Goal: Task Accomplishment & Management: Complete application form

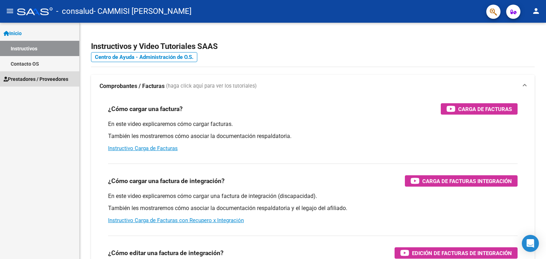
click at [31, 80] on span "Prestadores / Proveedores" at bounding box center [36, 79] width 65 height 8
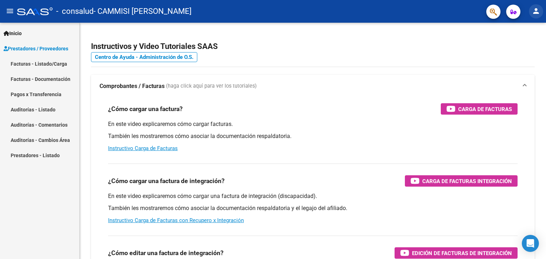
click at [533, 12] on mat-icon "person" at bounding box center [536, 11] width 9 height 9
click at [525, 33] on button "person Mi Perfil" at bounding box center [521, 29] width 43 height 17
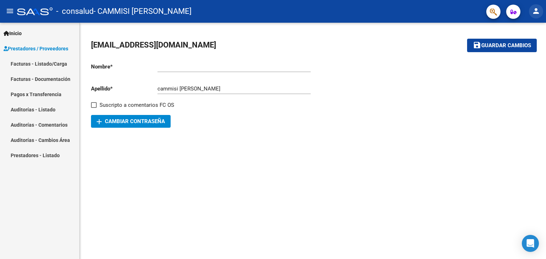
click at [536, 11] on mat-icon "person" at bounding box center [536, 11] width 9 height 9
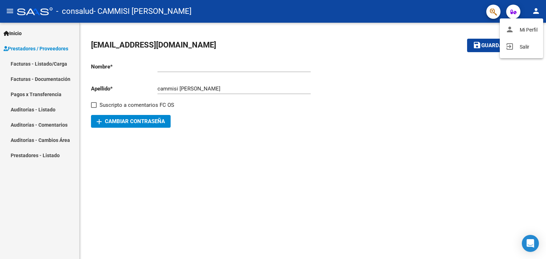
click at [34, 65] on div at bounding box center [273, 129] width 546 height 259
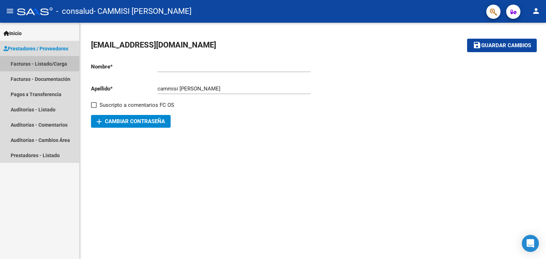
click at [34, 65] on link "Facturas - Listado/Carga" at bounding box center [39, 63] width 79 height 15
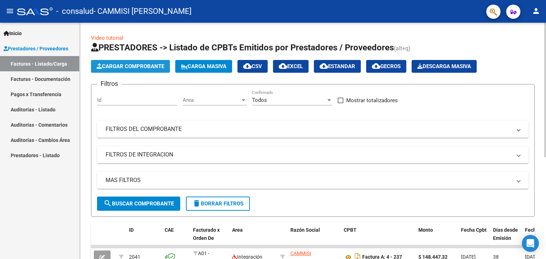
click at [161, 66] on span "Cargar Comprobante" at bounding box center [131, 66] width 68 height 6
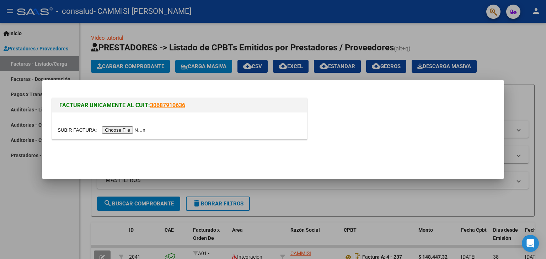
click at [400, 15] on div at bounding box center [273, 129] width 546 height 259
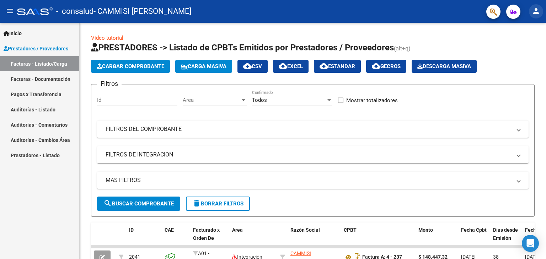
click at [535, 10] on mat-icon "person" at bounding box center [536, 11] width 9 height 9
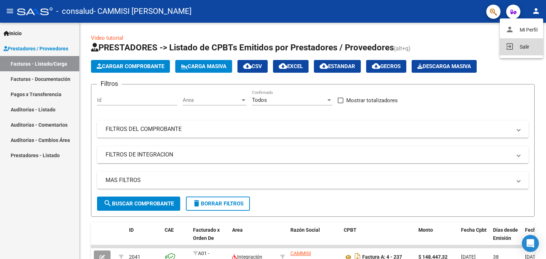
click at [517, 43] on button "exit_to_app Salir" at bounding box center [521, 46] width 43 height 17
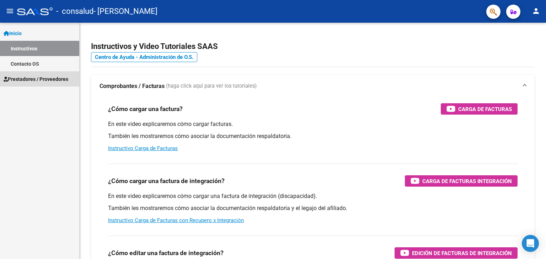
click at [47, 83] on link "Prestadores / Proveedores" at bounding box center [39, 78] width 79 height 15
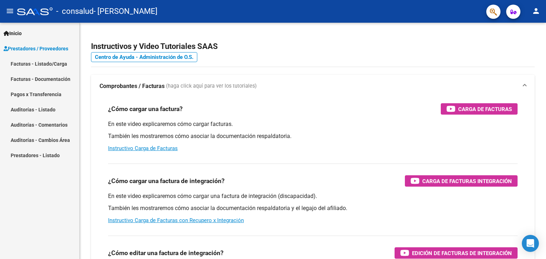
click at [53, 63] on link "Facturas - Listado/Carga" at bounding box center [39, 63] width 79 height 15
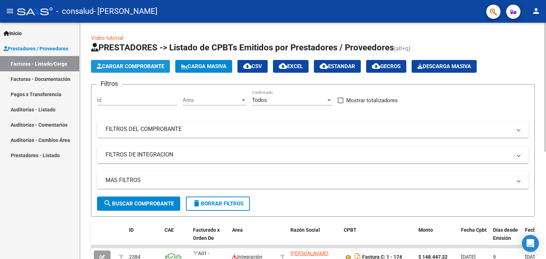
click at [140, 64] on span "Cargar Comprobante" at bounding box center [131, 66] width 68 height 6
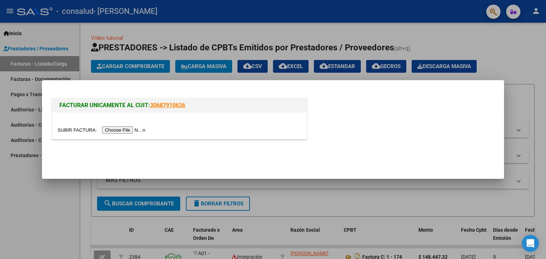
click at [139, 133] on input "file" at bounding box center [103, 130] width 90 height 7
click at [109, 127] on input "file" at bounding box center [103, 130] width 90 height 7
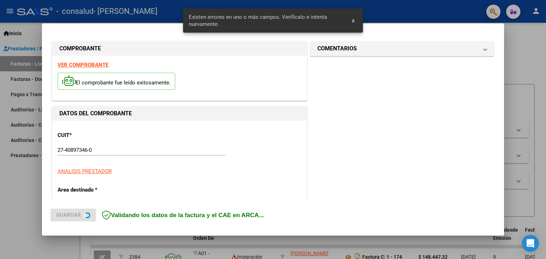
scroll to position [162, 0]
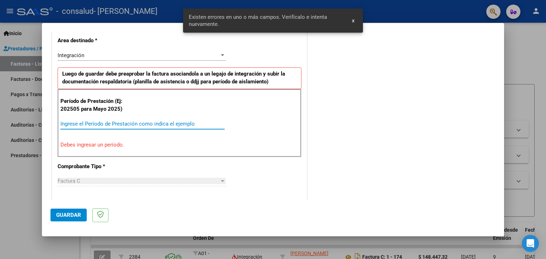
click at [129, 123] on input "Ingrese el Período de Prestación como indica el ejemplo" at bounding box center [142, 124] width 164 height 6
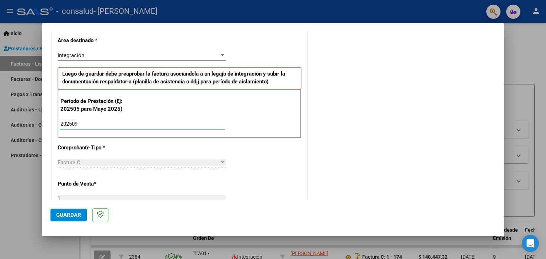
type input "202509"
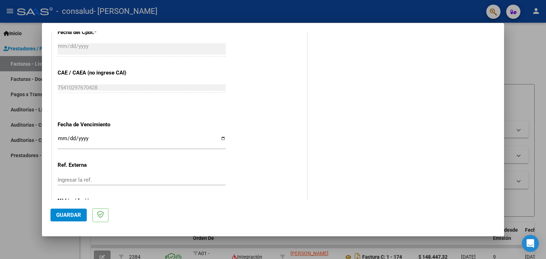
scroll to position [438, 0]
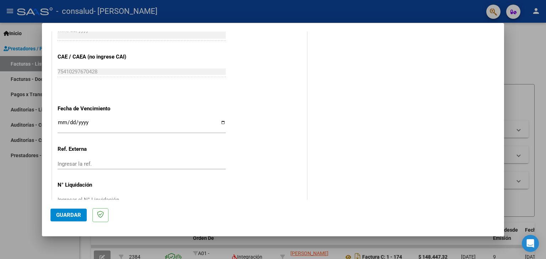
click at [64, 213] on span "Guardar" at bounding box center [68, 215] width 25 height 6
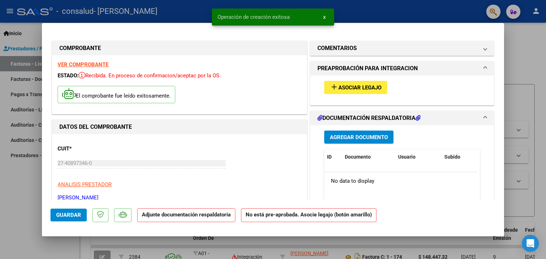
click at [351, 87] on span "Asociar Legajo" at bounding box center [359, 88] width 43 height 6
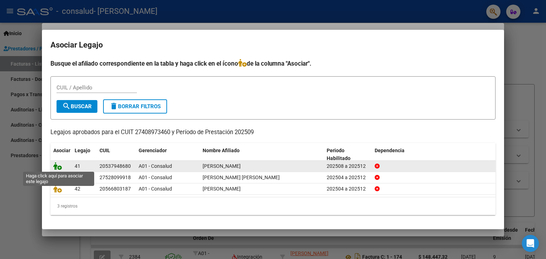
click at [55, 167] on icon at bounding box center [57, 166] width 9 height 8
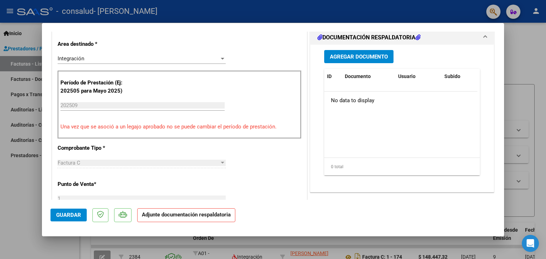
scroll to position [176, 0]
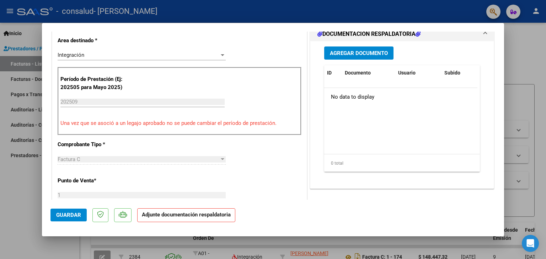
click at [370, 56] on span "Agregar Documento" at bounding box center [359, 53] width 58 height 6
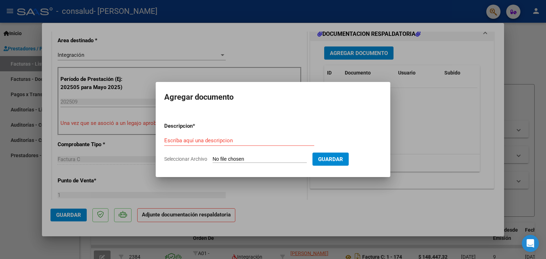
click at [259, 157] on input "Seleccionar Archivo" at bounding box center [260, 159] width 94 height 7
type input "C:\fakepath\P PSP SEP [PERSON_NAME].pdf"
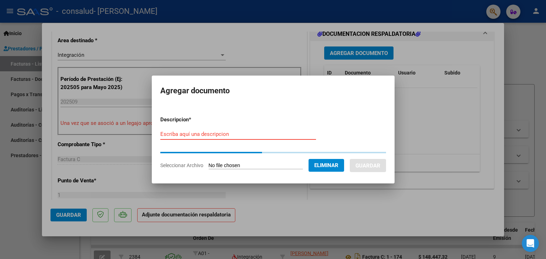
click at [203, 137] on input "Escriba aquí una descripcion" at bounding box center [238, 134] width 156 height 6
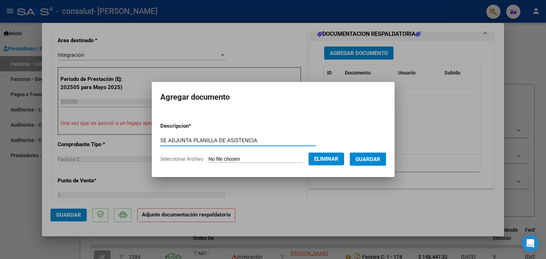
type input "SE ADJUNTA PLANILLA DE ASISTENCIA"
click at [377, 162] on span "Guardar" at bounding box center [367, 159] width 25 height 6
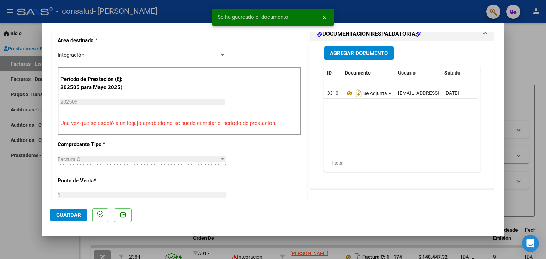
scroll to position [467, 0]
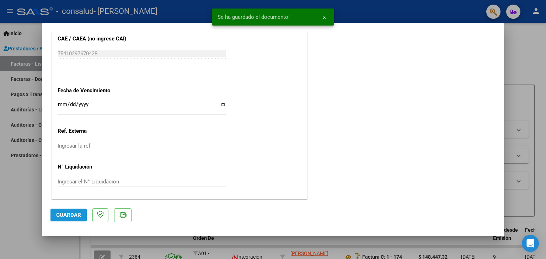
click at [60, 213] on span "Guardar" at bounding box center [68, 215] width 25 height 6
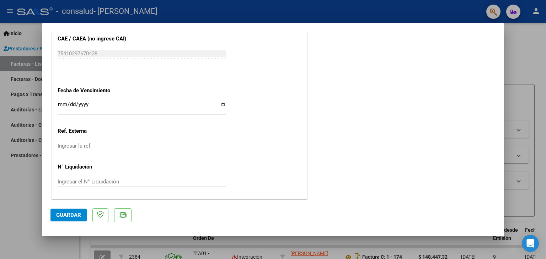
click at [73, 215] on span "Guardar" at bounding box center [68, 215] width 25 height 6
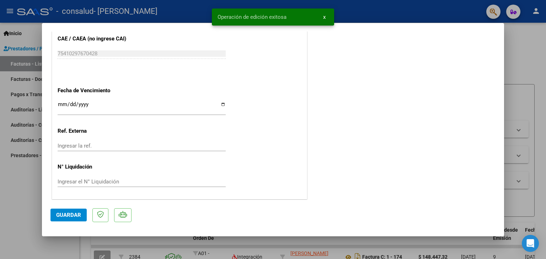
click at [545, 68] on div at bounding box center [273, 129] width 546 height 259
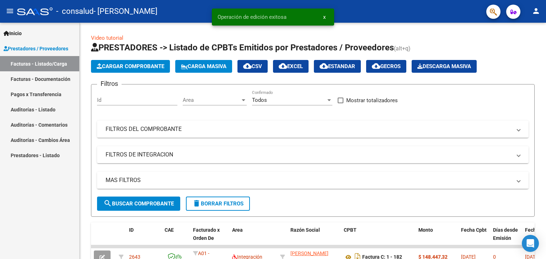
click at [322, 17] on button "x" at bounding box center [324, 17] width 14 height 13
